Goal: Check status: Check status

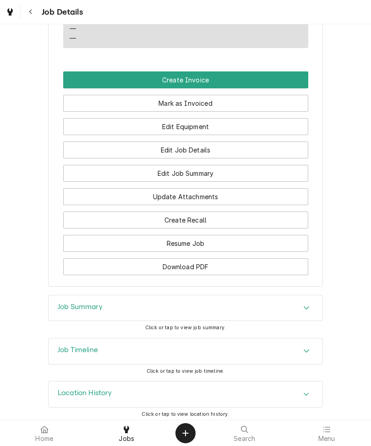
scroll to position [571, 0]
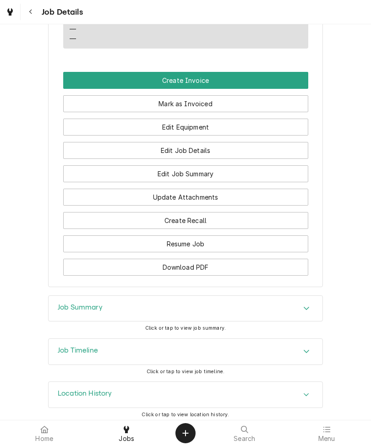
click at [191, 325] on span "Click or tap to view job summary." at bounding box center [185, 328] width 81 height 6
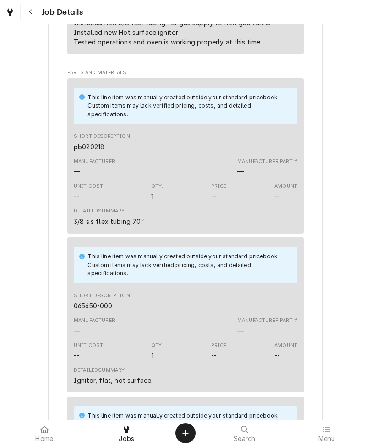
scroll to position [1175, 0]
click at [194, 438] on button "Create Object" at bounding box center [185, 433] width 20 height 20
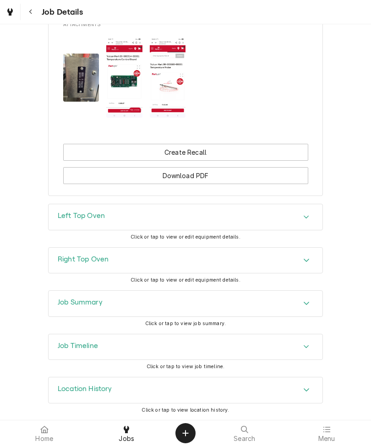
scroll to position [1043, 0]
click at [184, 326] on div "Click or tap to view job summary." at bounding box center [185, 323] width 81 height 7
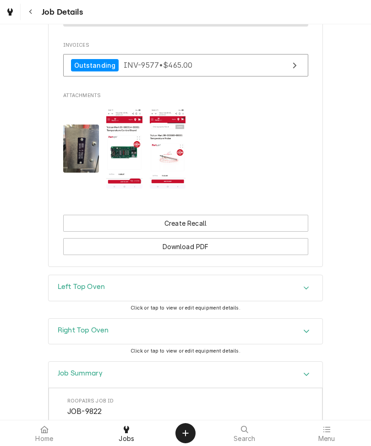
scroll to position [964, 0]
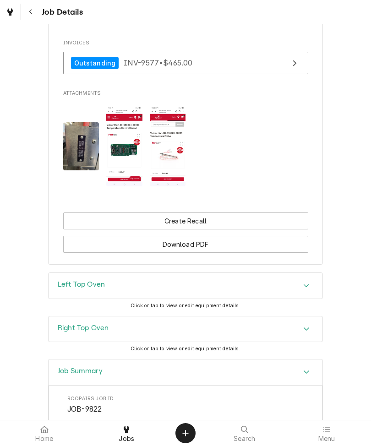
click at [128, 161] on img "Attachments" at bounding box center [124, 146] width 36 height 80
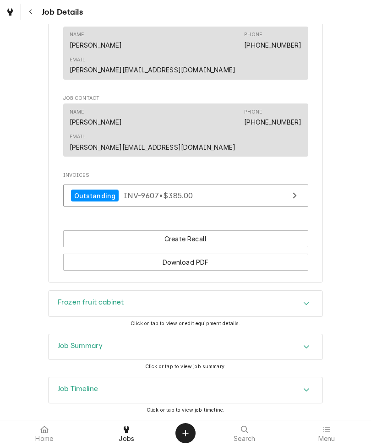
scroll to position [507, 0]
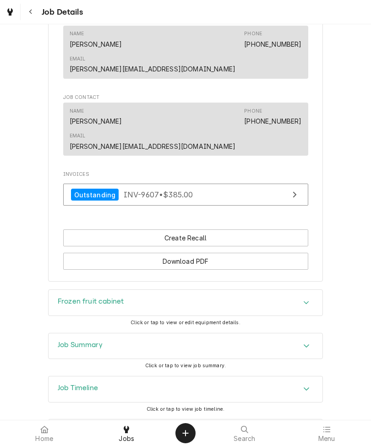
click at [191, 362] on span "Click or tap to view job summary." at bounding box center [185, 365] width 81 height 6
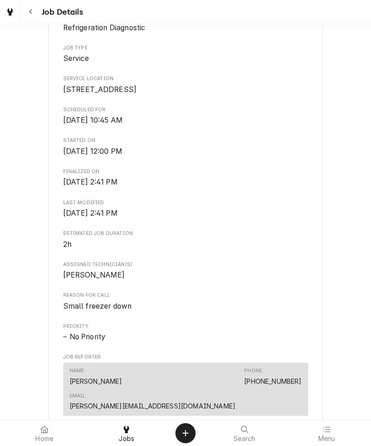
scroll to position [170, 0]
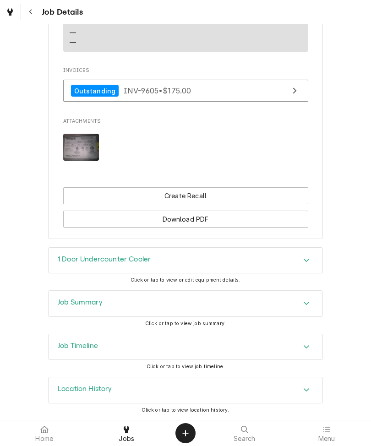
scroll to position [593, 0]
click at [190, 320] on span "Click or tap to view job summary." at bounding box center [185, 323] width 81 height 6
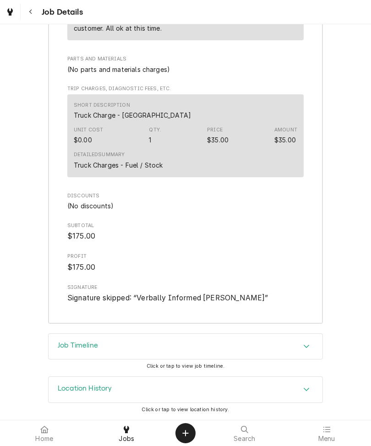
scroll to position [1201, 0]
